Goal: Information Seeking & Learning: Learn about a topic

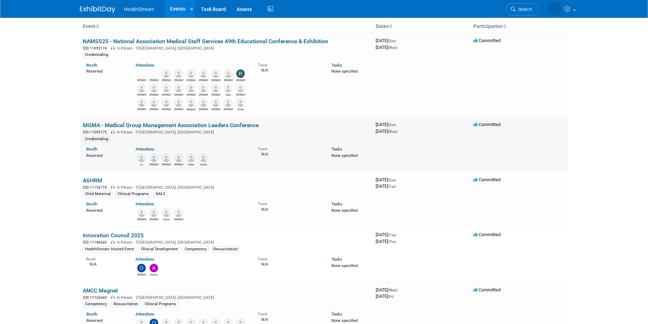
scroll to position [106, 0]
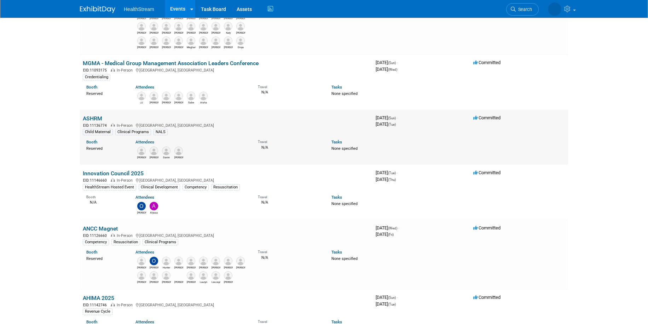
click at [95, 117] on link "ASHRM" at bounding box center [92, 118] width 19 height 7
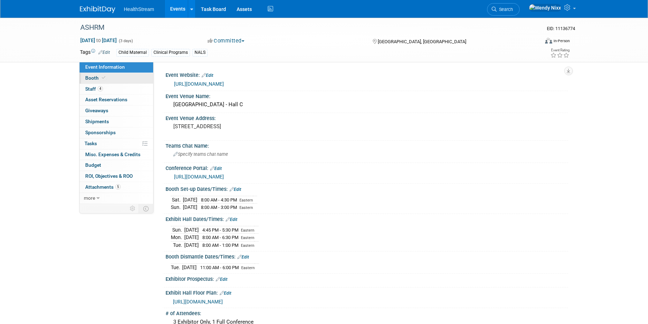
click at [87, 76] on span "Booth" at bounding box center [96, 78] width 22 height 6
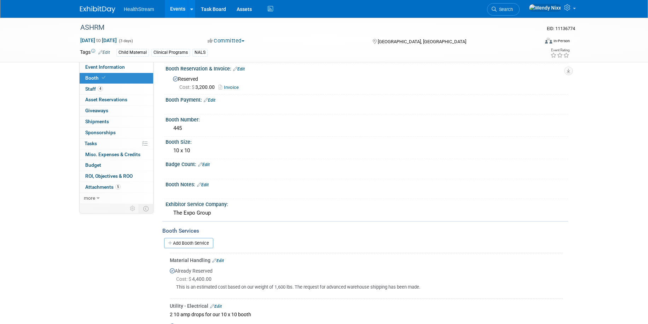
scroll to position [10, 0]
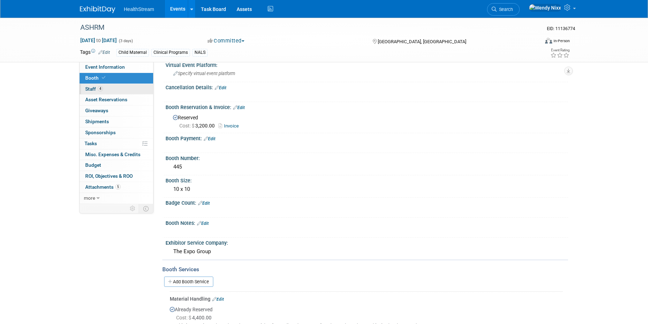
click at [90, 88] on span "Staff 4" at bounding box center [94, 89] width 18 height 6
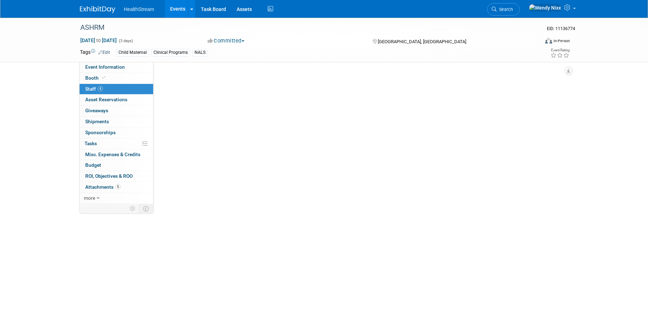
scroll to position [0, 0]
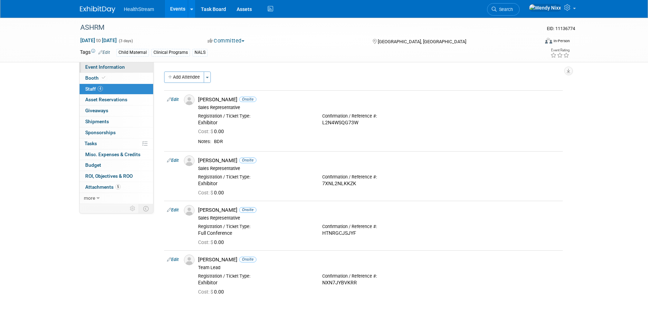
click at [110, 66] on span "Event Information" at bounding box center [105, 67] width 40 height 6
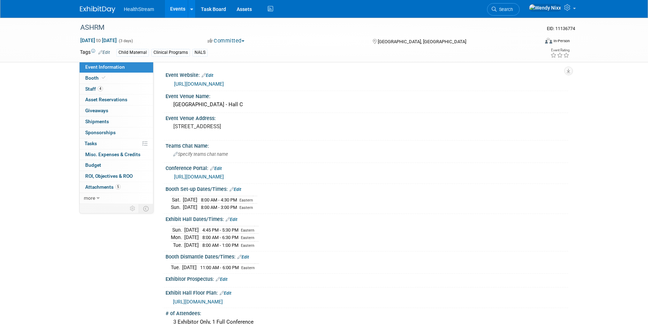
click at [224, 85] on link "https://www.ashrm.org/education-events/ashrm-2025-conference" at bounding box center [199, 84] width 50 height 6
click at [224, 177] on link "https://exhibitors.cvent.com/events/16627434-7dc5-4b46-9d8a-55adfd8cd088/exhibi…" at bounding box center [199, 177] width 50 height 6
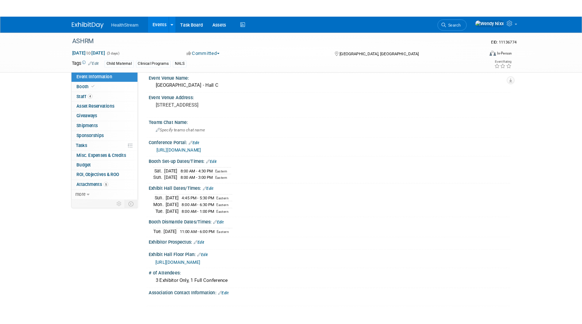
scroll to position [71, 0]
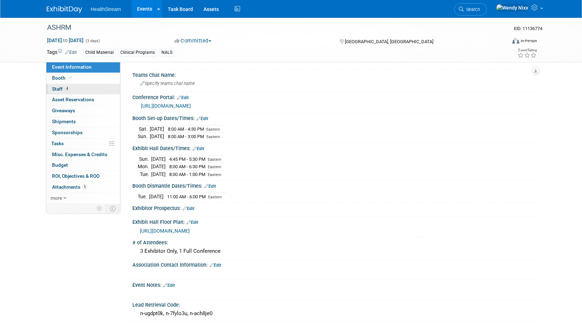
click at [60, 88] on span "Staff 4" at bounding box center [61, 89] width 18 height 6
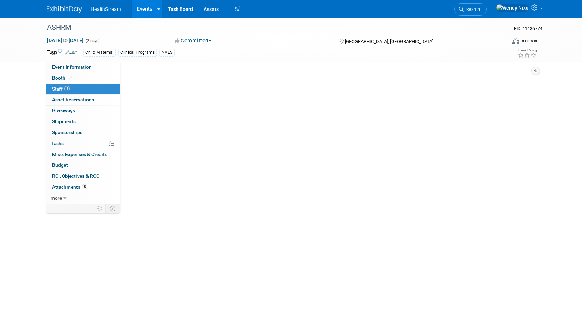
scroll to position [0, 0]
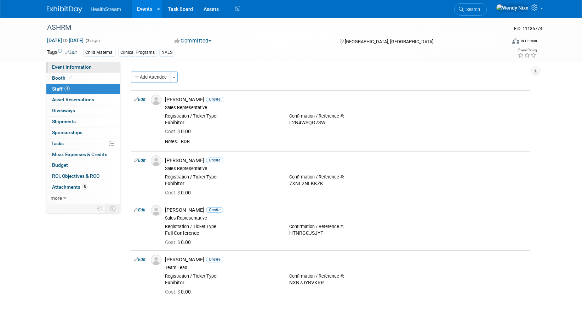
click at [62, 67] on span "Event Information" at bounding box center [72, 67] width 40 height 6
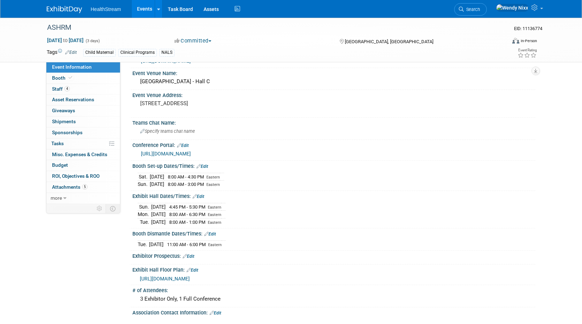
scroll to position [71, 0]
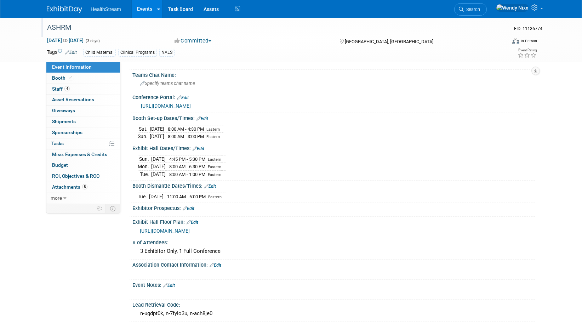
click at [499, 30] on div "ASHRM" at bounding box center [273, 29] width 456 height 12
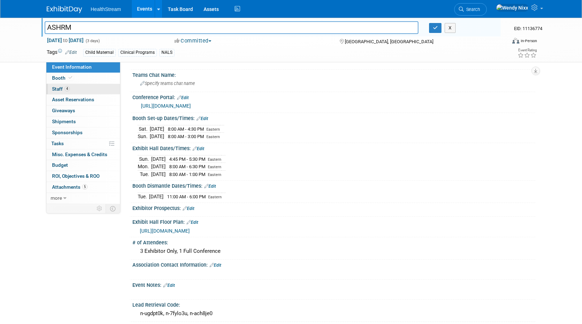
click at [56, 87] on span "Staff 4" at bounding box center [61, 89] width 18 height 6
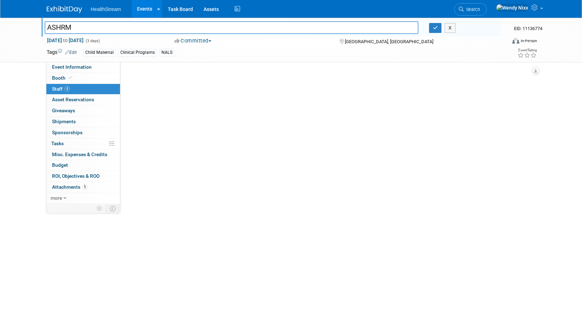
scroll to position [0, 0]
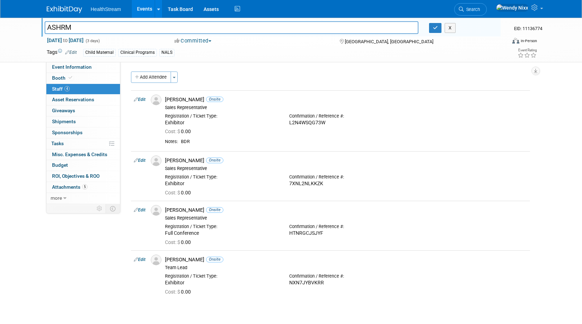
drag, startPoint x: 568, startPoint y: 79, endPoint x: 565, endPoint y: 76, distance: 4.0
click at [568, 79] on div "ASHRM ASHRM X EID: 11136774 Sep 28, 2025 to Sep 30, 2025 (3 days) Sep 28, 2025 …" at bounding box center [291, 170] width 582 height 304
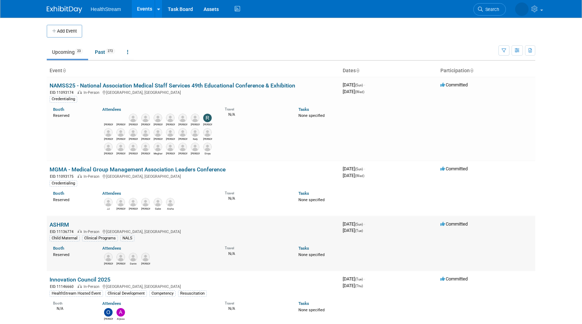
click at [61, 221] on link "ASHRM" at bounding box center [59, 224] width 19 height 7
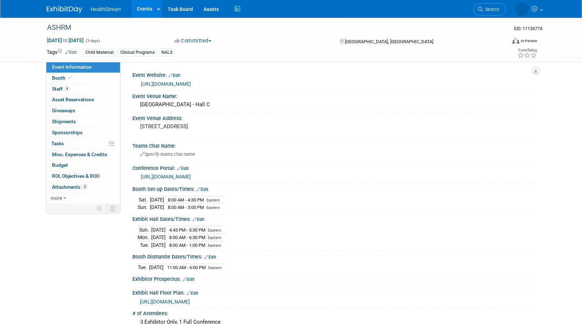
click at [231, 79] on div "https://www.ashrm.org/education-events/ashrm-2025-conference" at bounding box center [334, 83] width 392 height 10
click at [191, 81] on link "https://www.ashrm.org/education-events/ashrm-2025-conference" at bounding box center [166, 84] width 50 height 6
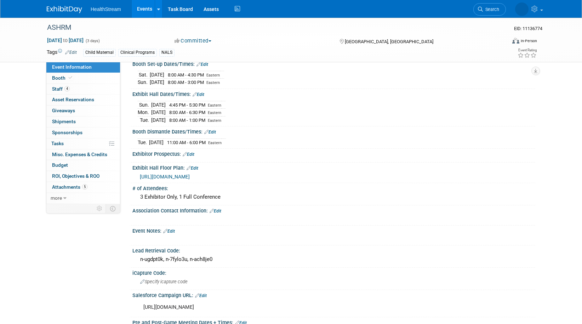
scroll to position [142, 0]
